Goal: Check status: Check status

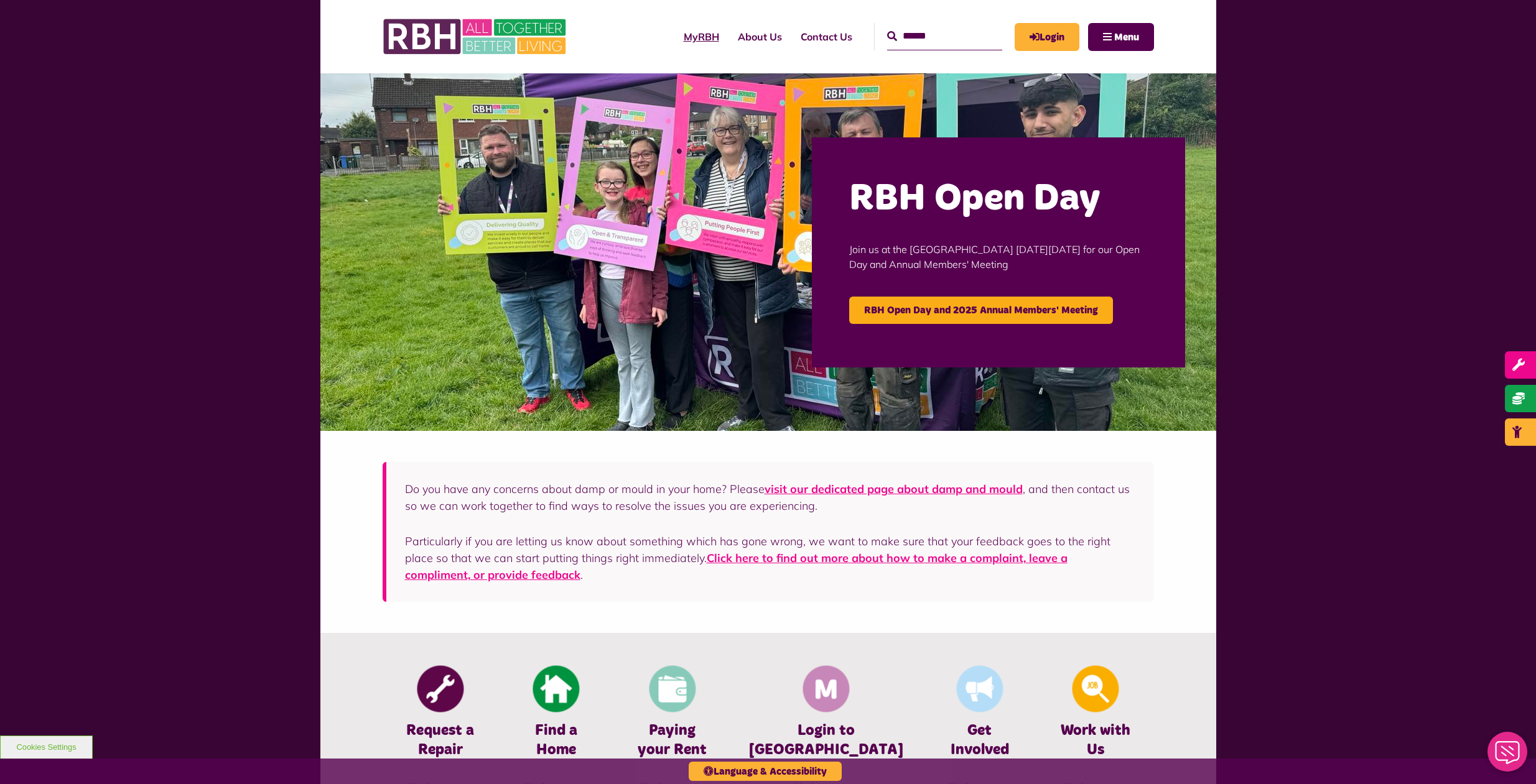
click at [675, 32] on link "MyRBH" at bounding box center [701, 37] width 54 height 34
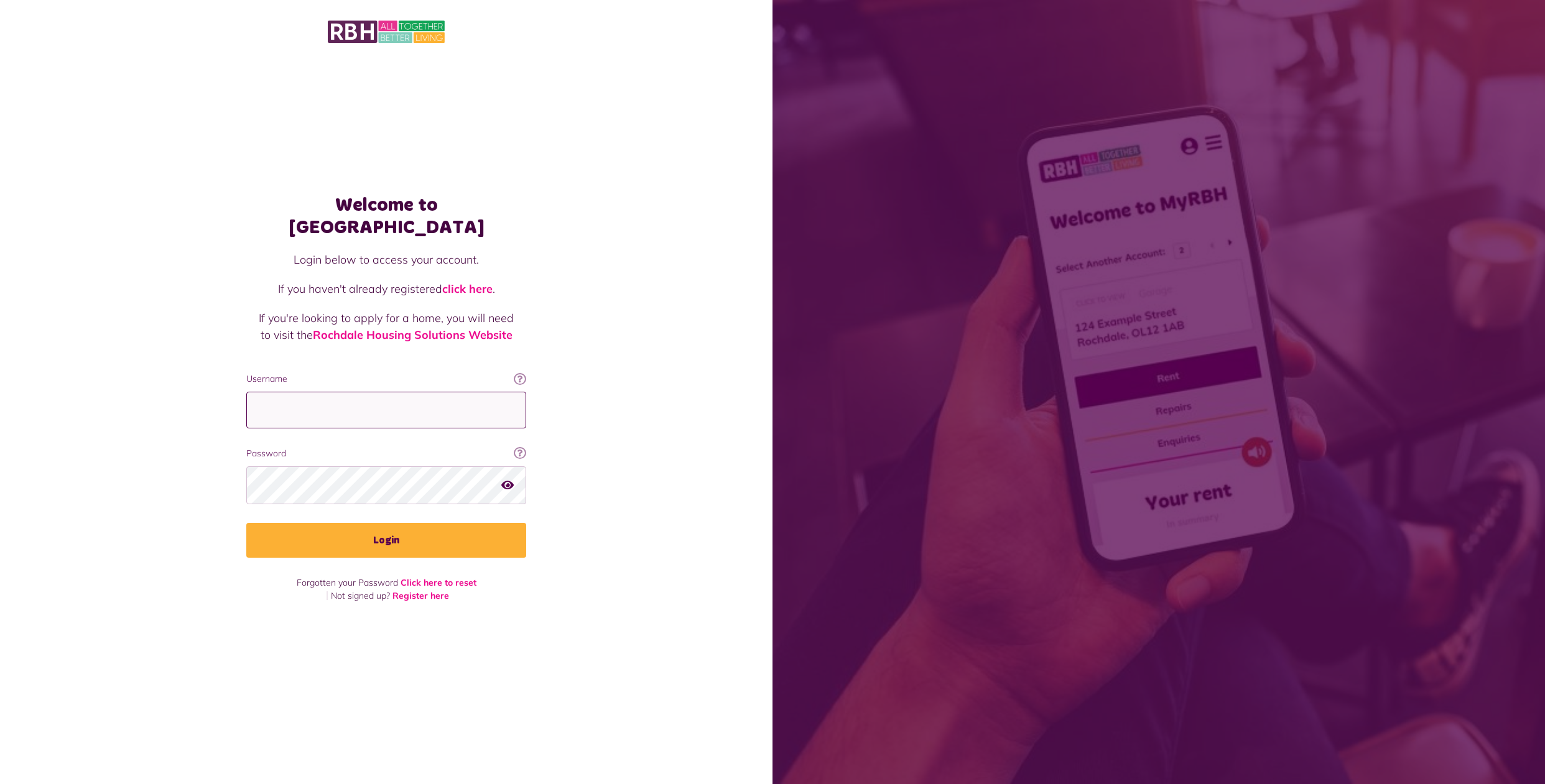
drag, startPoint x: 375, startPoint y: 399, endPoint x: 381, endPoint y: 404, distance: 7.8
type input "**********"
click at [507, 479] on icon "button" at bounding box center [507, 485] width 12 height 12
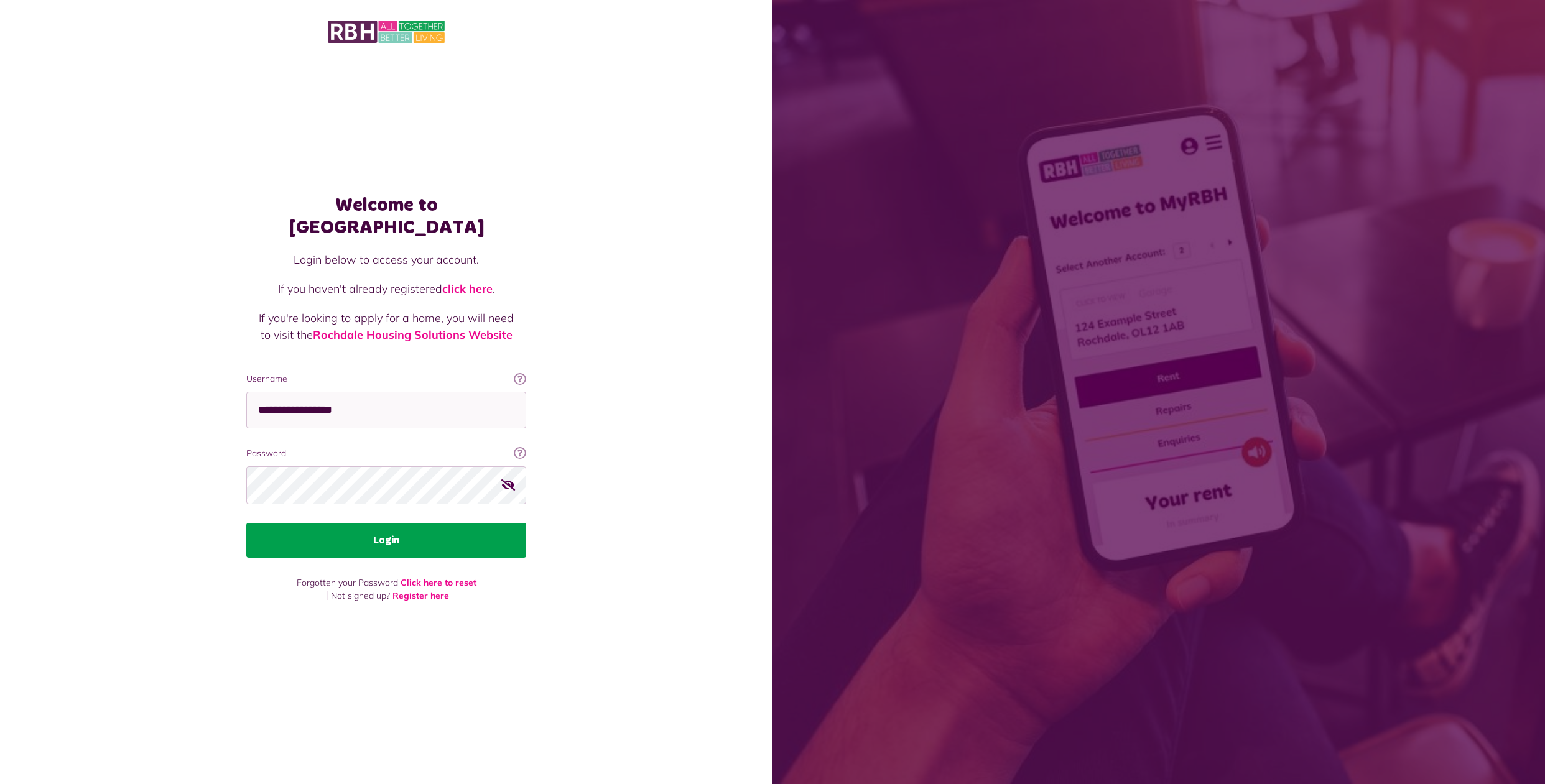
click at [399, 534] on button "Login" at bounding box center [386, 540] width 280 height 35
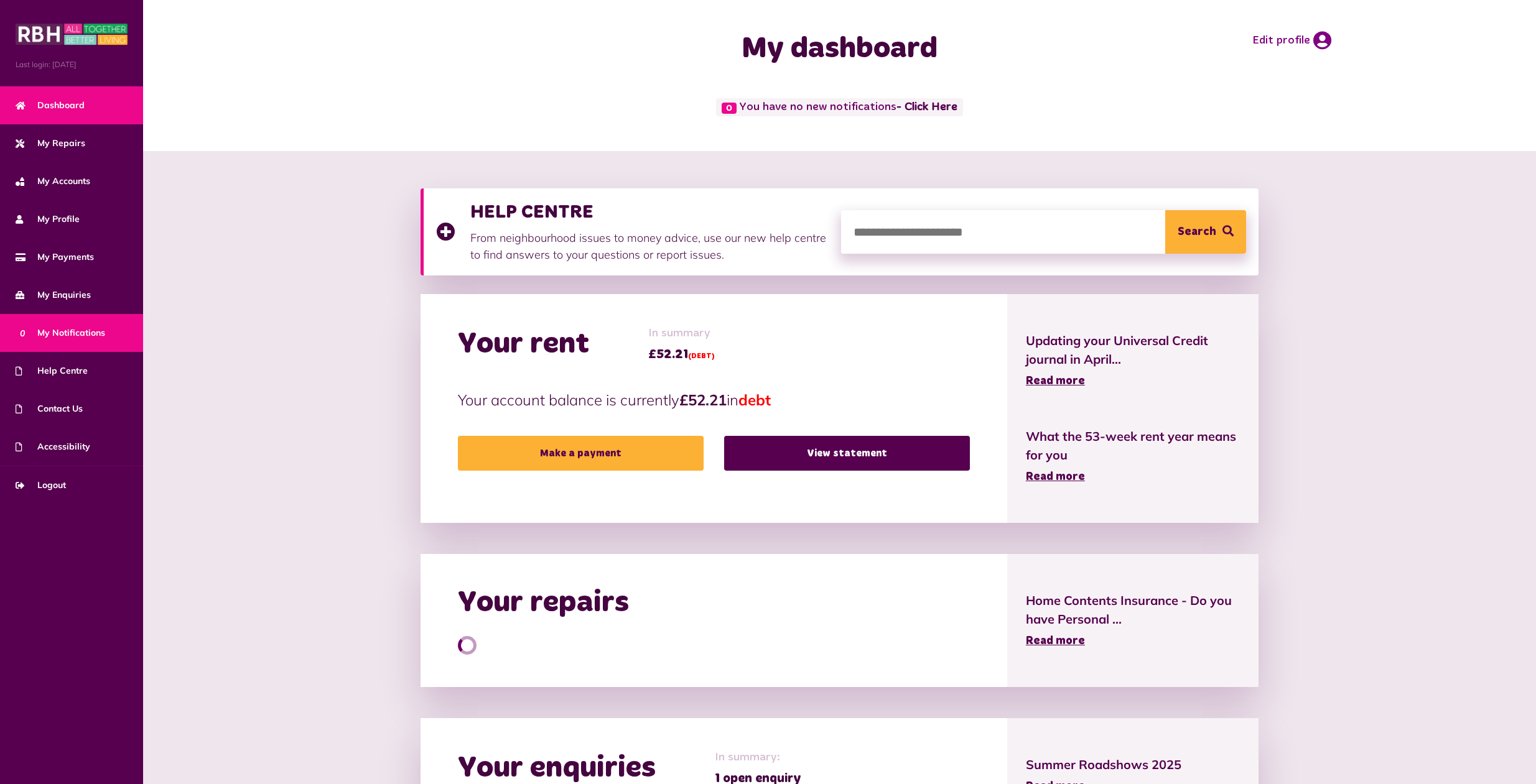
click at [68, 330] on span "0 My Notifications" at bounding box center [61, 333] width 89 height 13
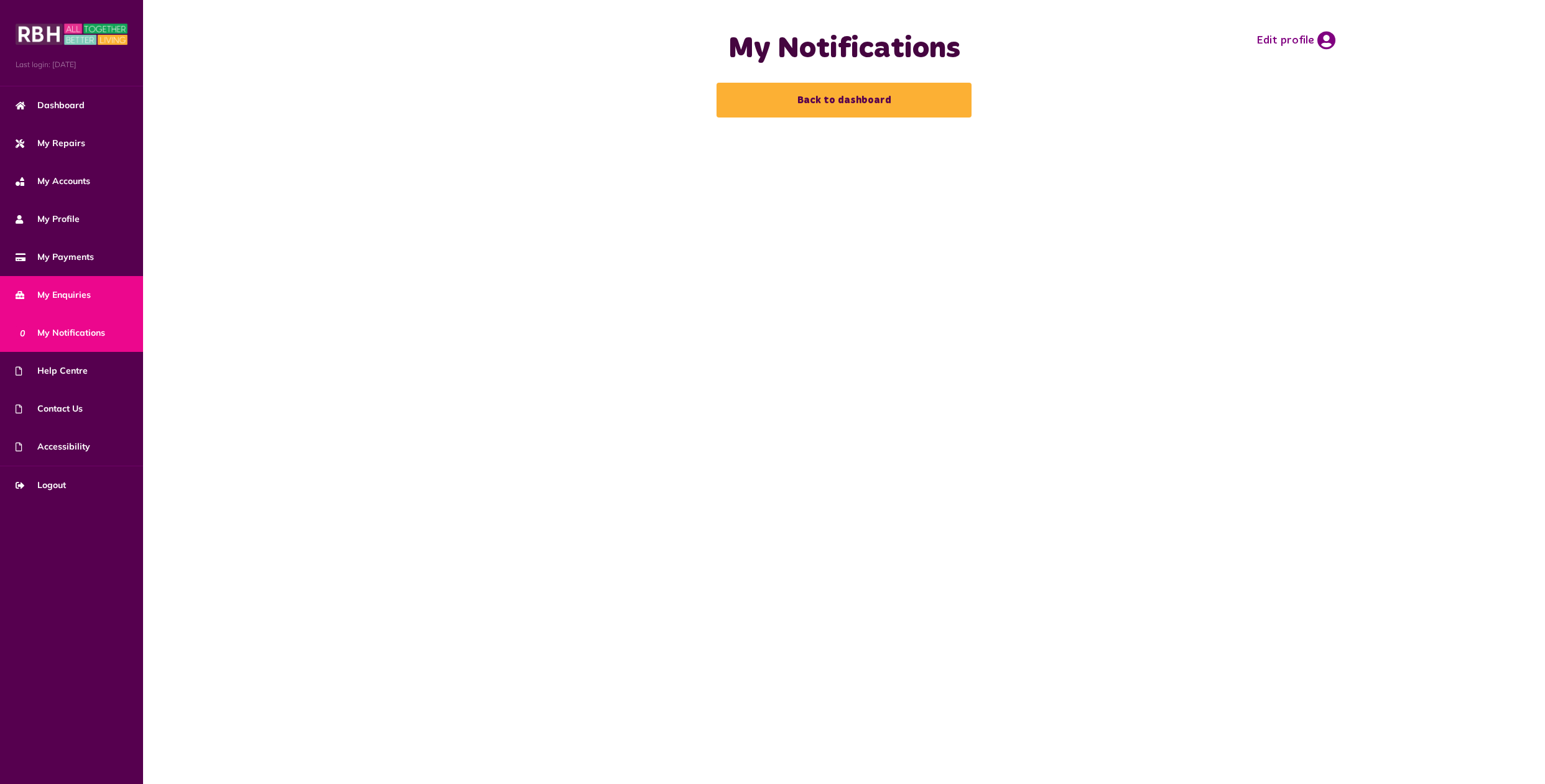
click at [65, 289] on span "My Enquiries" at bounding box center [53, 295] width 75 height 13
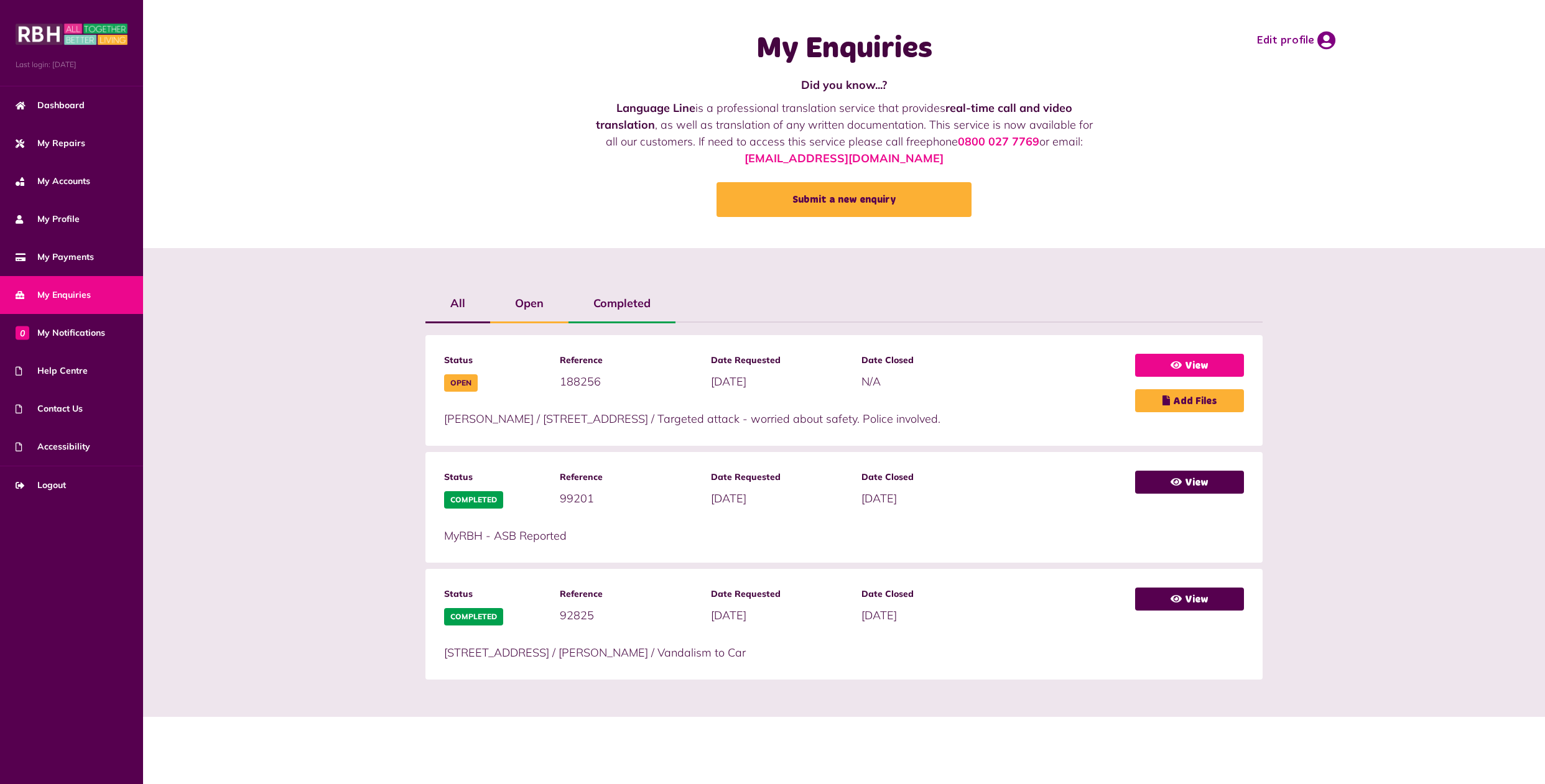
click at [1195, 361] on link "View" at bounding box center [1189, 365] width 109 height 23
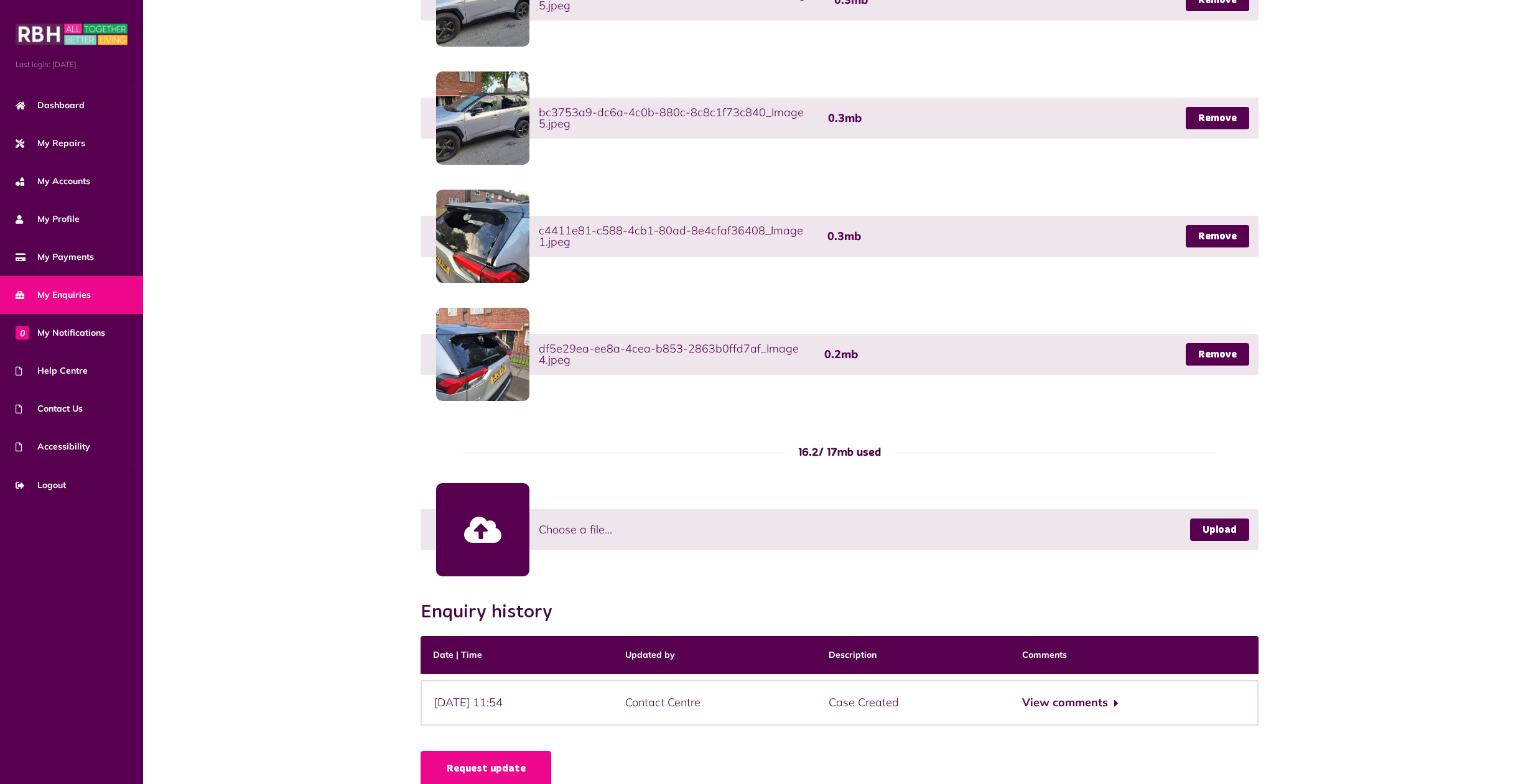
scroll to position [575, 0]
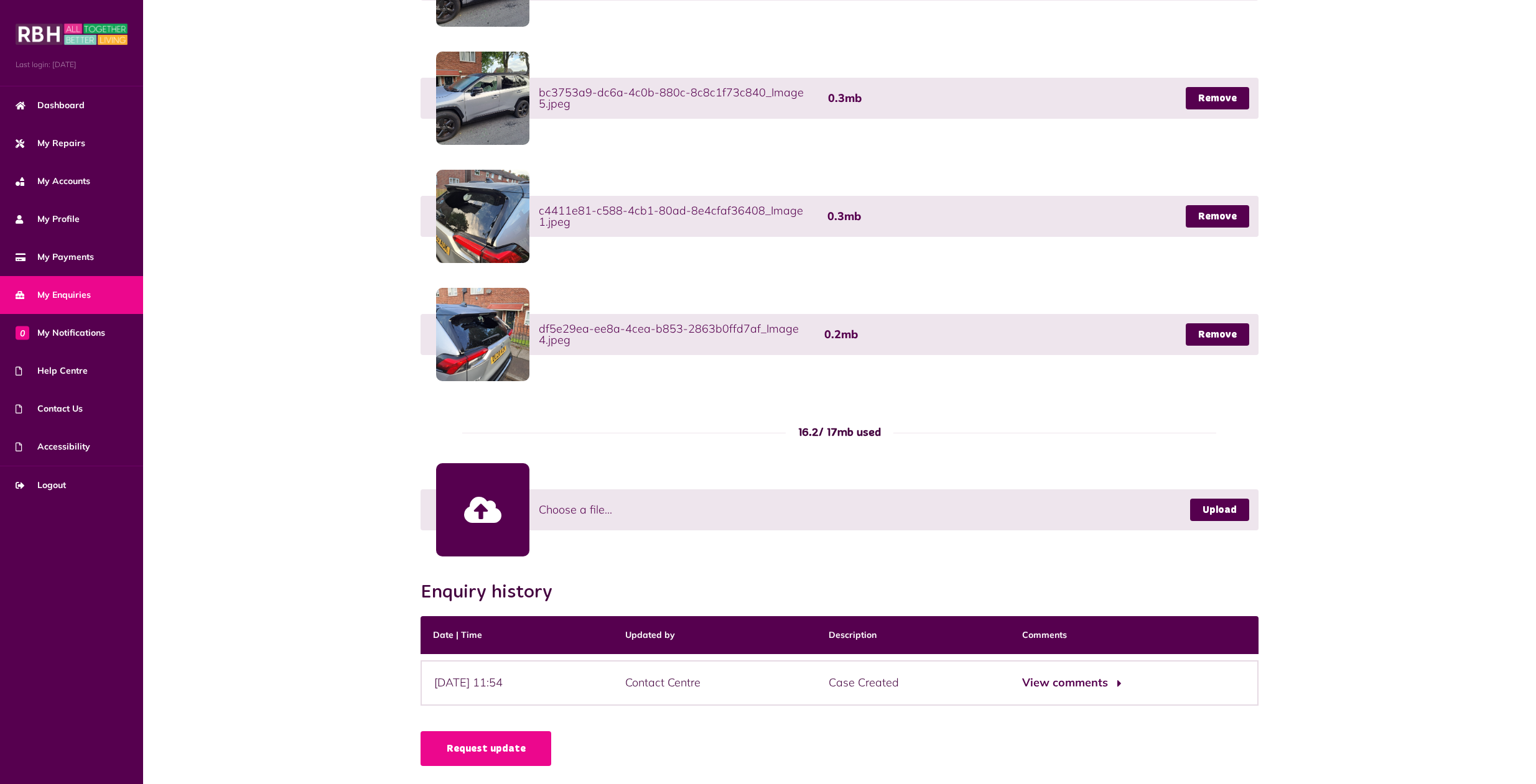
click at [1081, 683] on button "View comments" at bounding box center [1070, 683] width 97 height 18
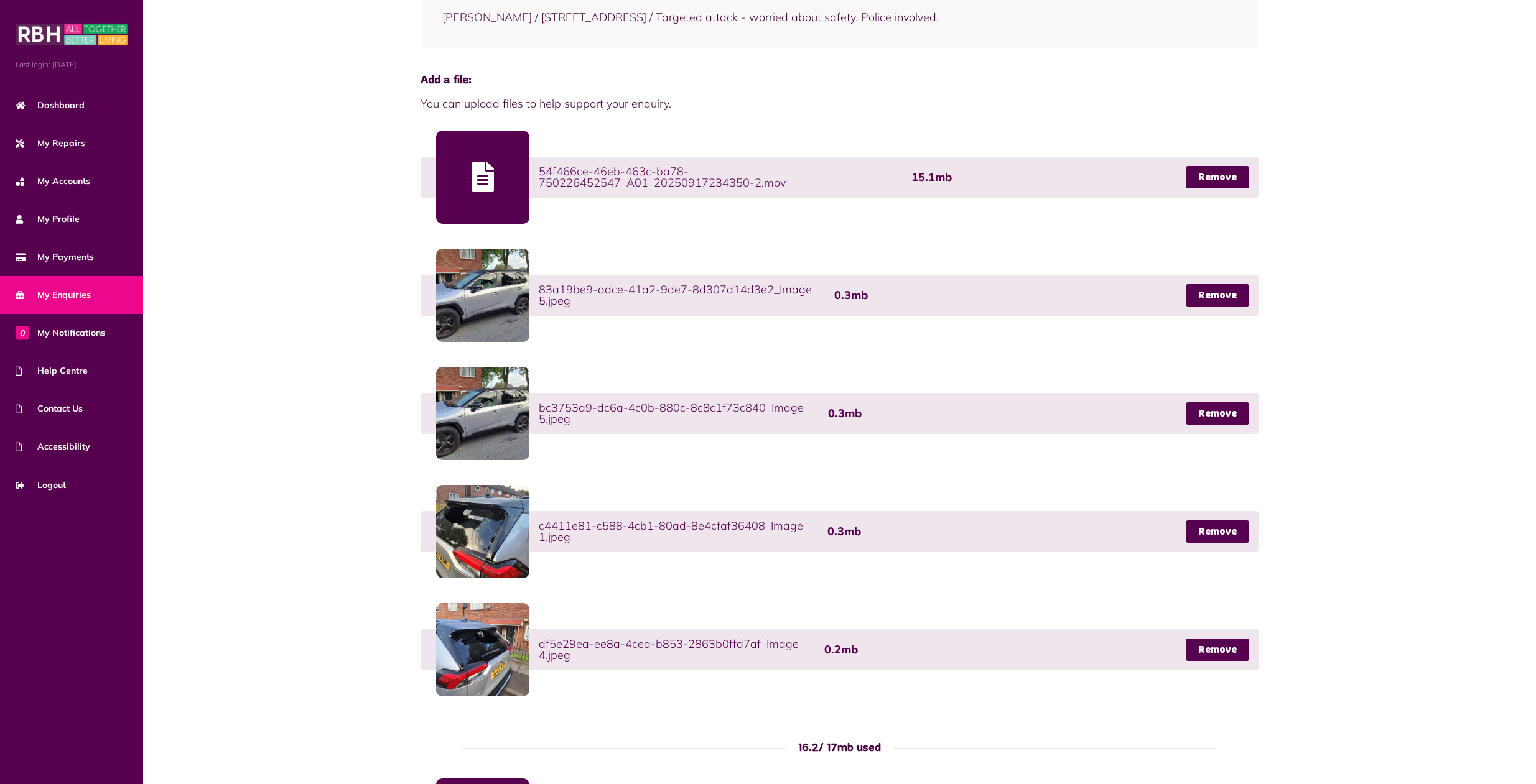
scroll to position [0, 0]
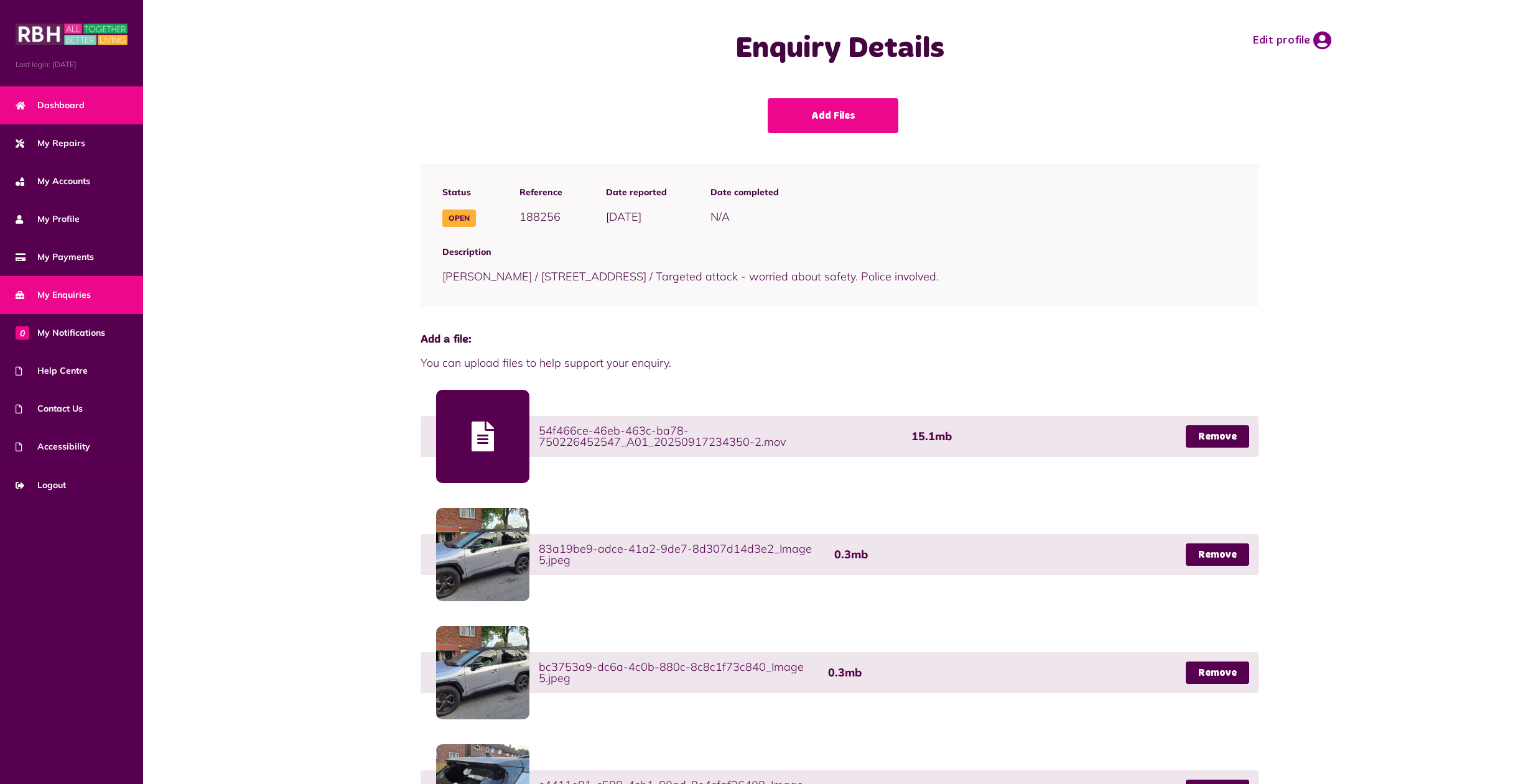
click at [62, 97] on link "Dashboard" at bounding box center [71, 105] width 143 height 38
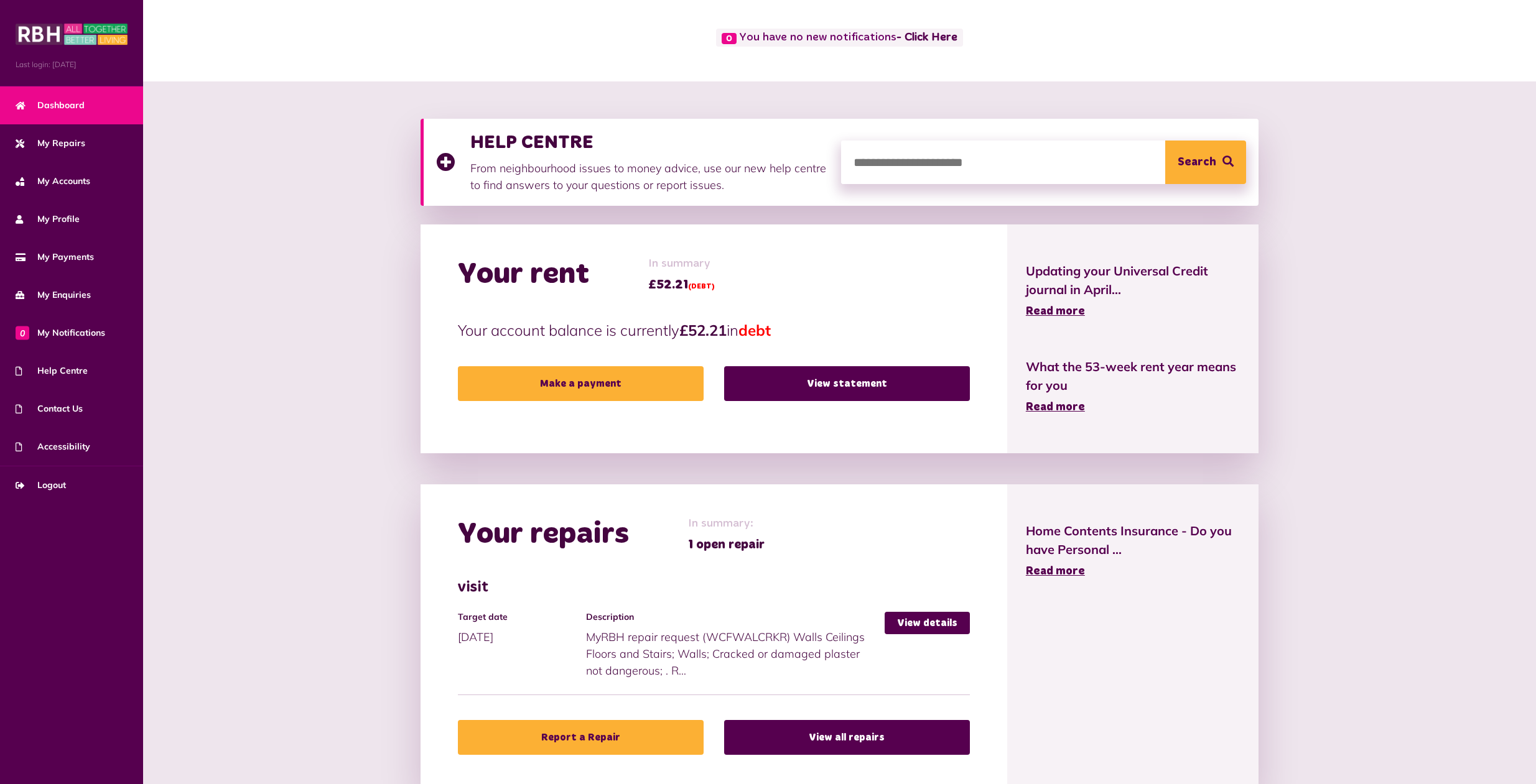
scroll to position [390, 0]
